Goal: Information Seeking & Learning: Learn about a topic

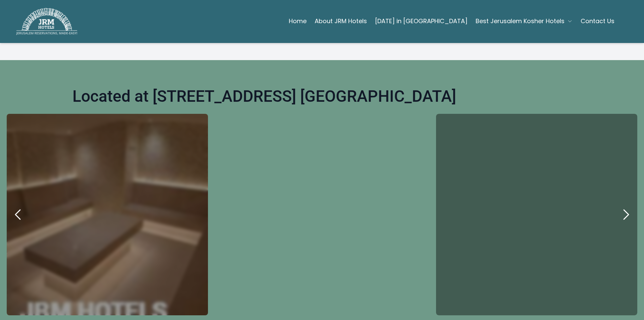
scroll to position [335, 0]
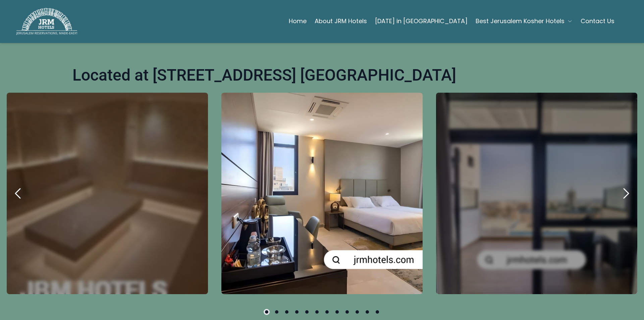
click at [618, 200] on icon "next" at bounding box center [626, 193] width 16 height 16
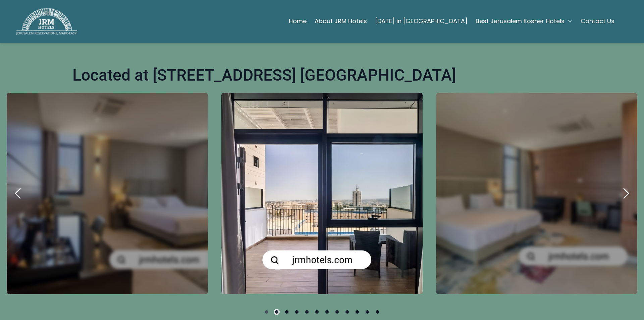
click at [618, 200] on icon "next" at bounding box center [626, 193] width 16 height 16
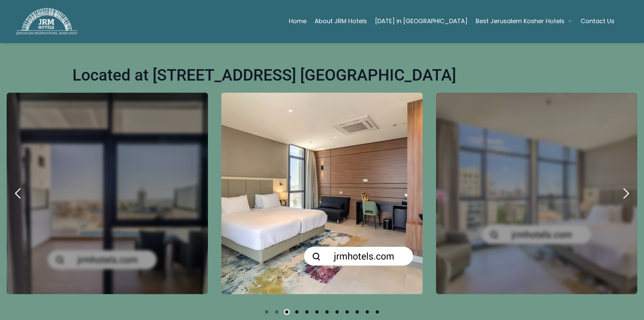
click at [618, 200] on icon "next" at bounding box center [626, 193] width 16 height 16
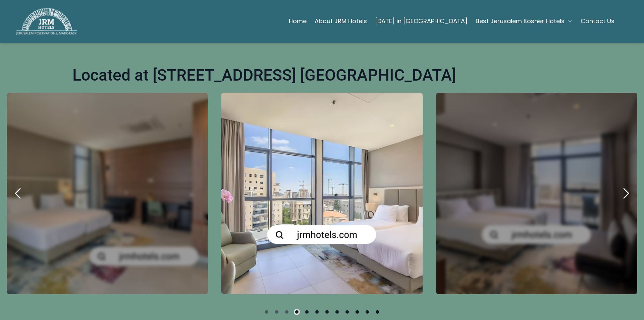
click at [618, 200] on icon "next" at bounding box center [626, 193] width 16 height 16
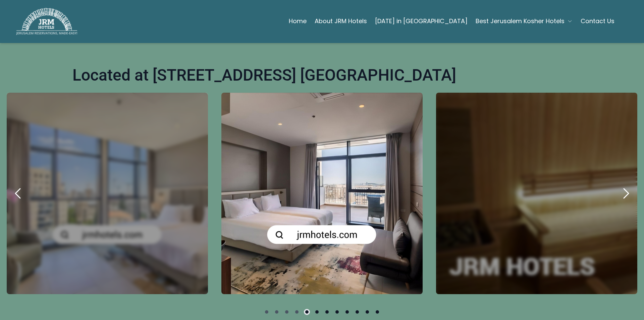
click at [618, 200] on icon "next" at bounding box center [626, 193] width 16 height 16
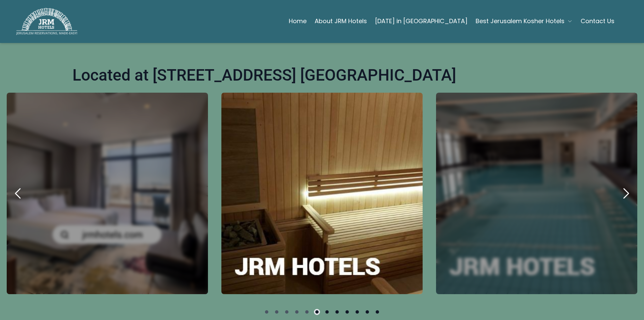
click at [618, 200] on icon "next" at bounding box center [626, 193] width 16 height 16
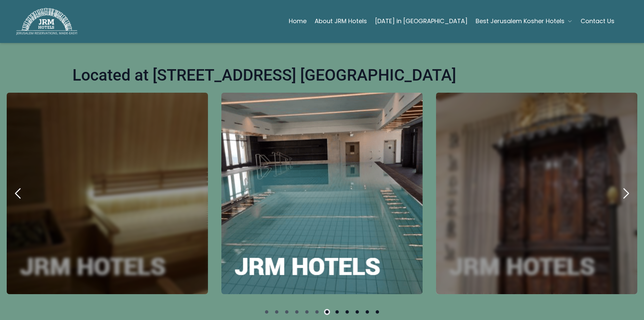
click at [618, 200] on icon "next" at bounding box center [626, 193] width 16 height 16
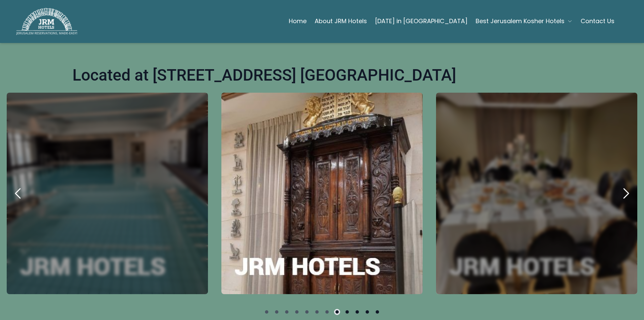
click at [618, 200] on icon "next" at bounding box center [626, 193] width 16 height 16
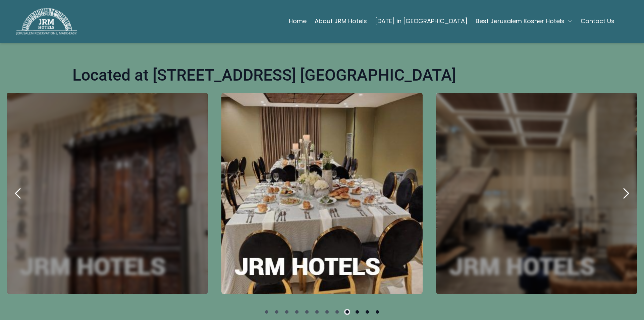
click at [618, 200] on icon "next" at bounding box center [626, 193] width 16 height 16
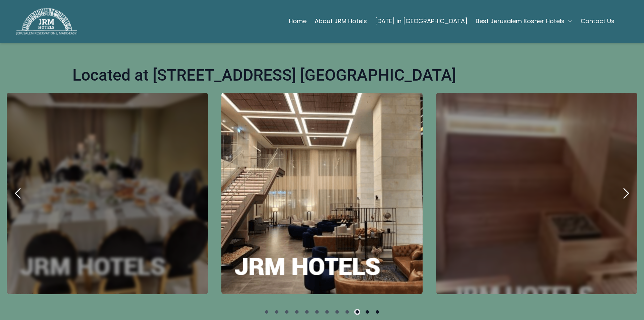
click at [618, 200] on icon "next" at bounding box center [626, 193] width 16 height 16
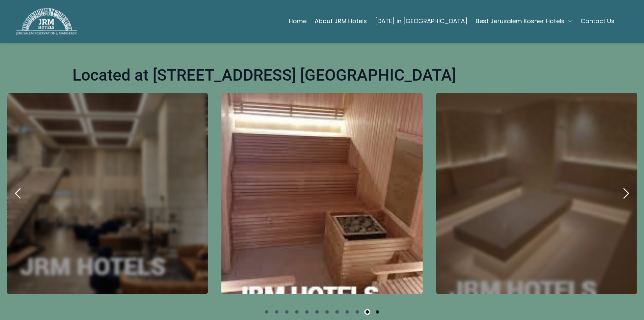
click at [618, 200] on icon "next" at bounding box center [626, 193] width 16 height 16
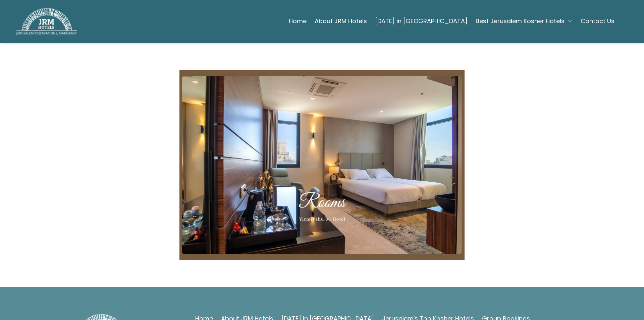
scroll to position [1878, 0]
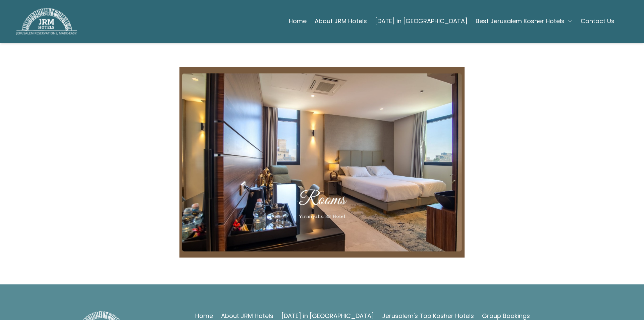
click at [353, 148] on img at bounding box center [321, 162] width 285 height 190
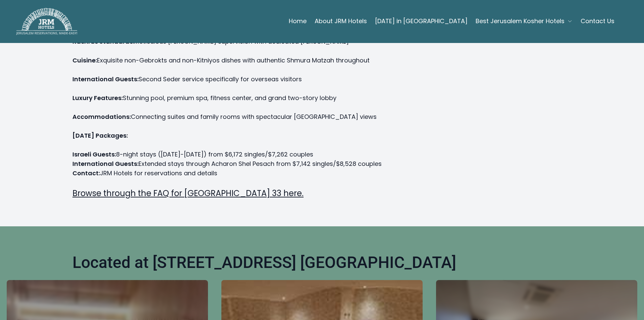
scroll to position [0, 0]
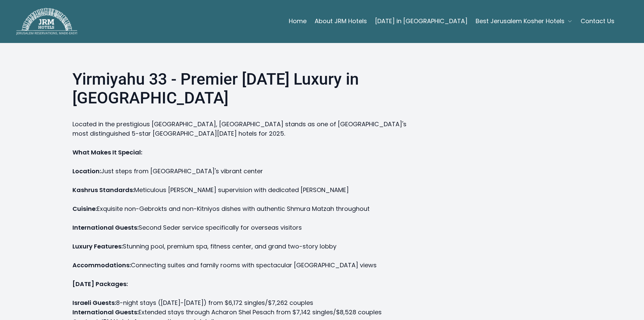
click at [546, 20] on span "Best Jerusalem Kosher Hotels" at bounding box center [519, 20] width 89 height 9
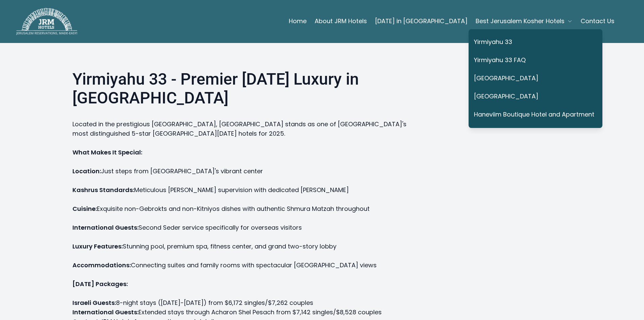
click at [505, 56] on link "Yirmiyahu 33 FAQ" at bounding box center [534, 60] width 120 height 15
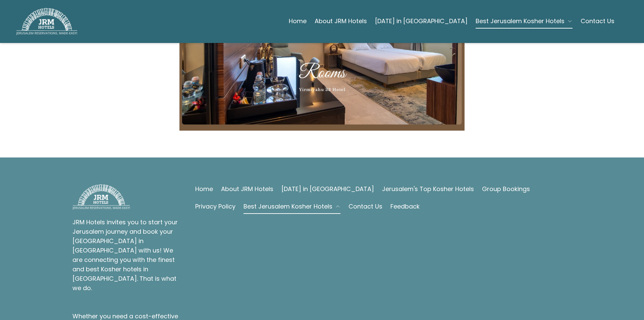
scroll to position [1542, 0]
